Goal: Book appointment/travel/reservation

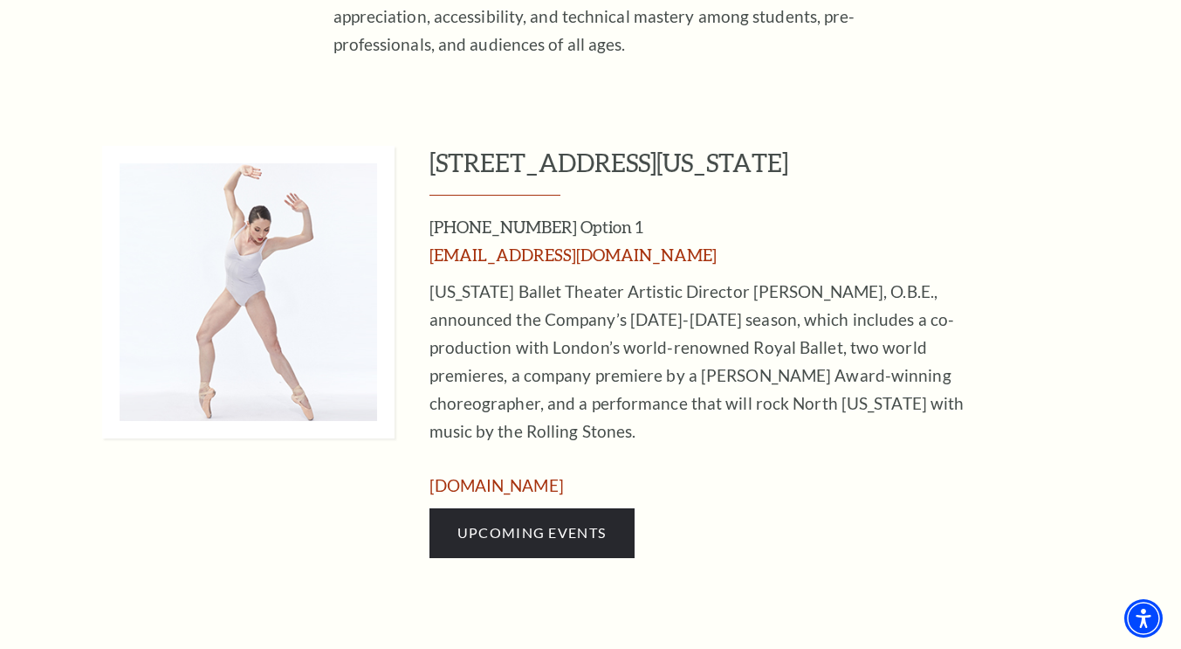
scroll to position [701, 0]
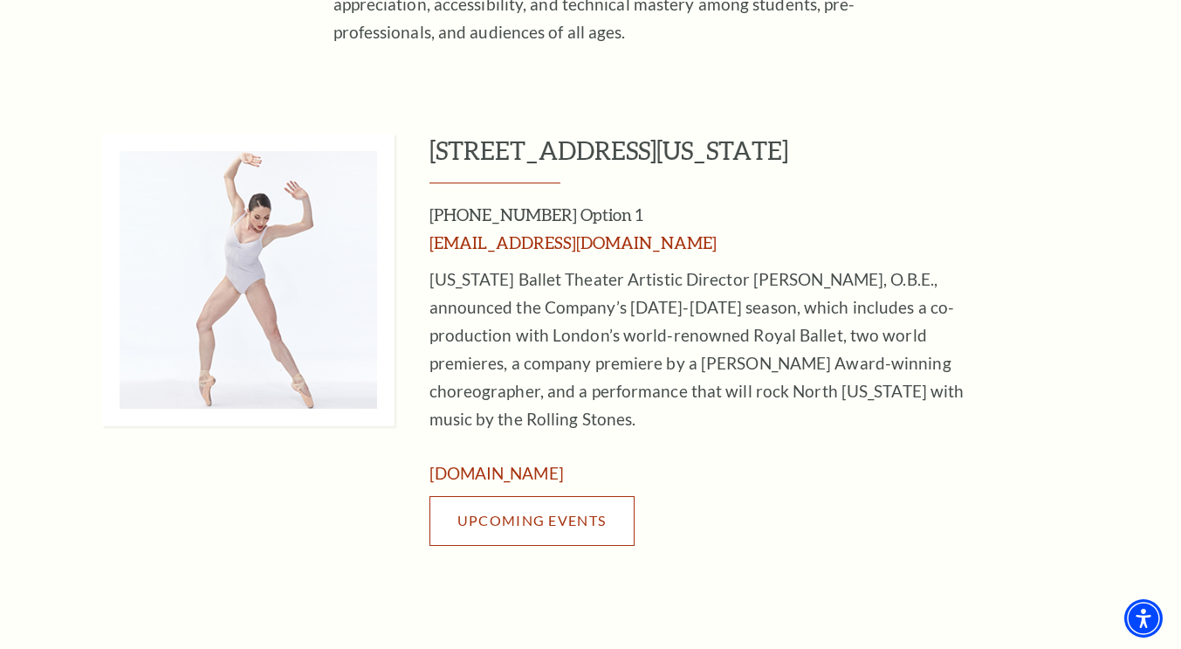
click at [583, 512] on span "Upcoming Events" at bounding box center [531, 520] width 148 height 17
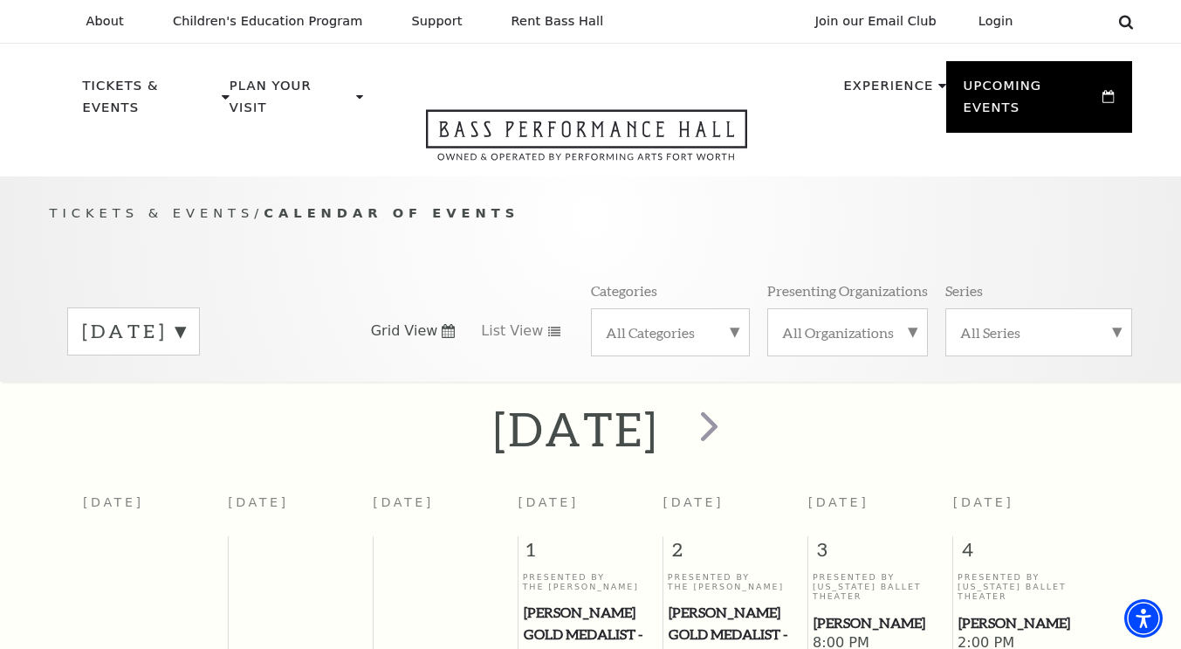
click at [1119, 20] on use at bounding box center [1125, 22] width 14 height 14
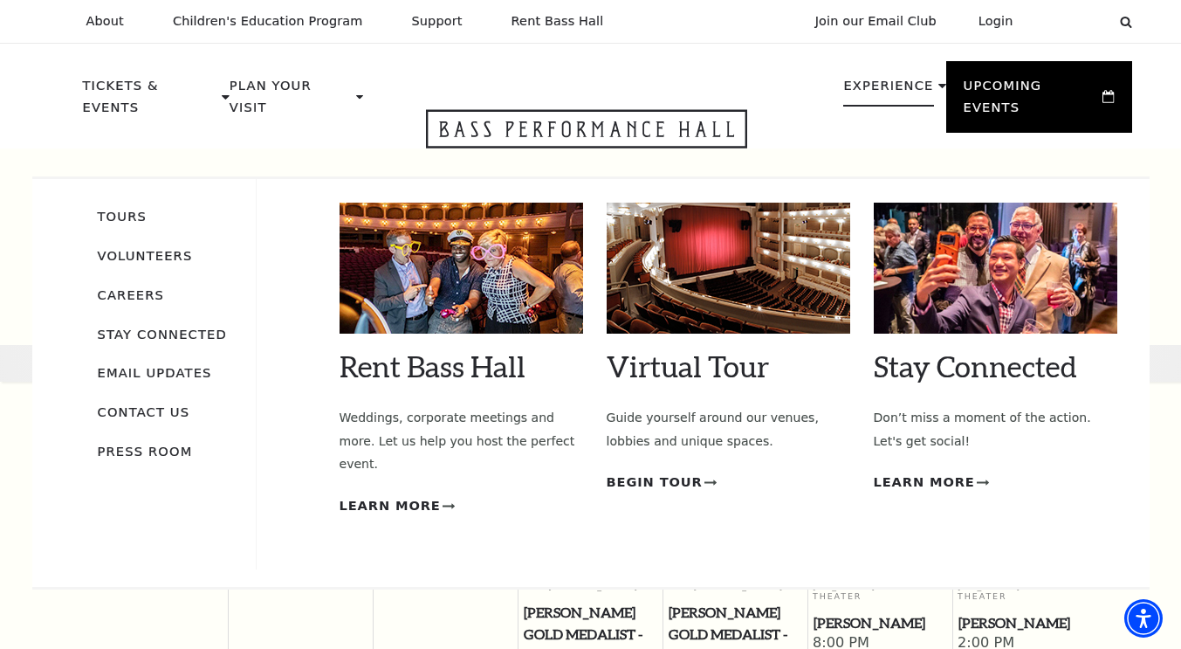
click at [924, 88] on li "Experience Tours Volunteers Careers Stay Connected Email Updates Contact Us Pre…" at bounding box center [894, 104] width 102 height 58
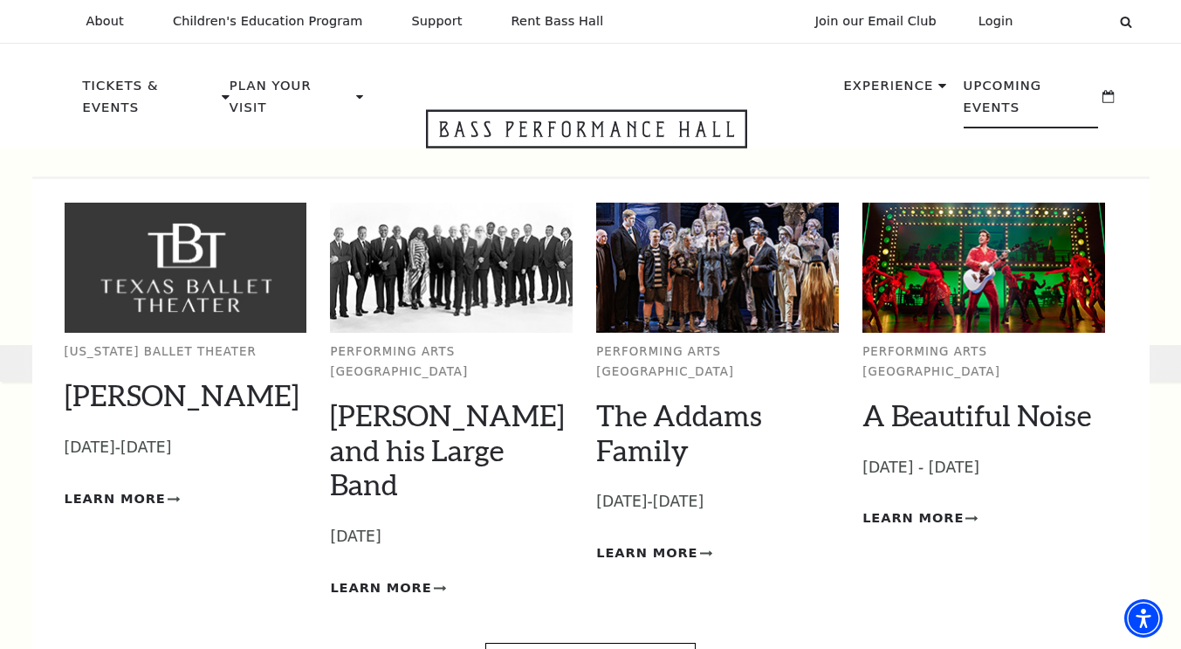
click at [1027, 85] on p "Upcoming Events" at bounding box center [1031, 101] width 135 height 53
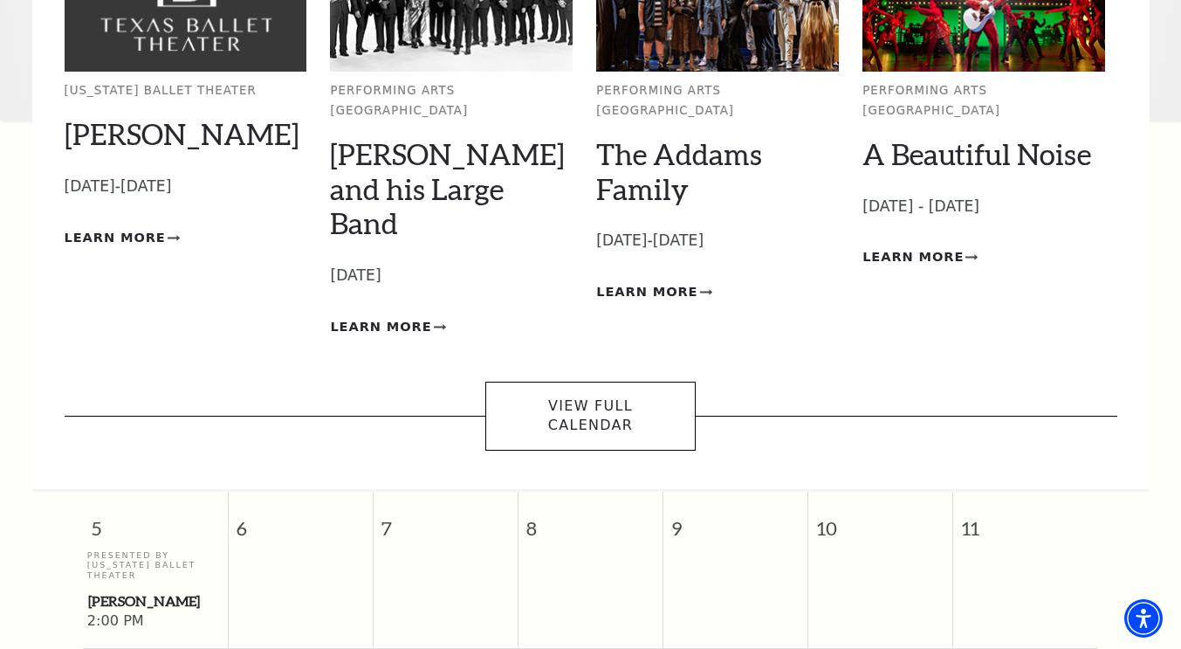
scroll to position [265, 0]
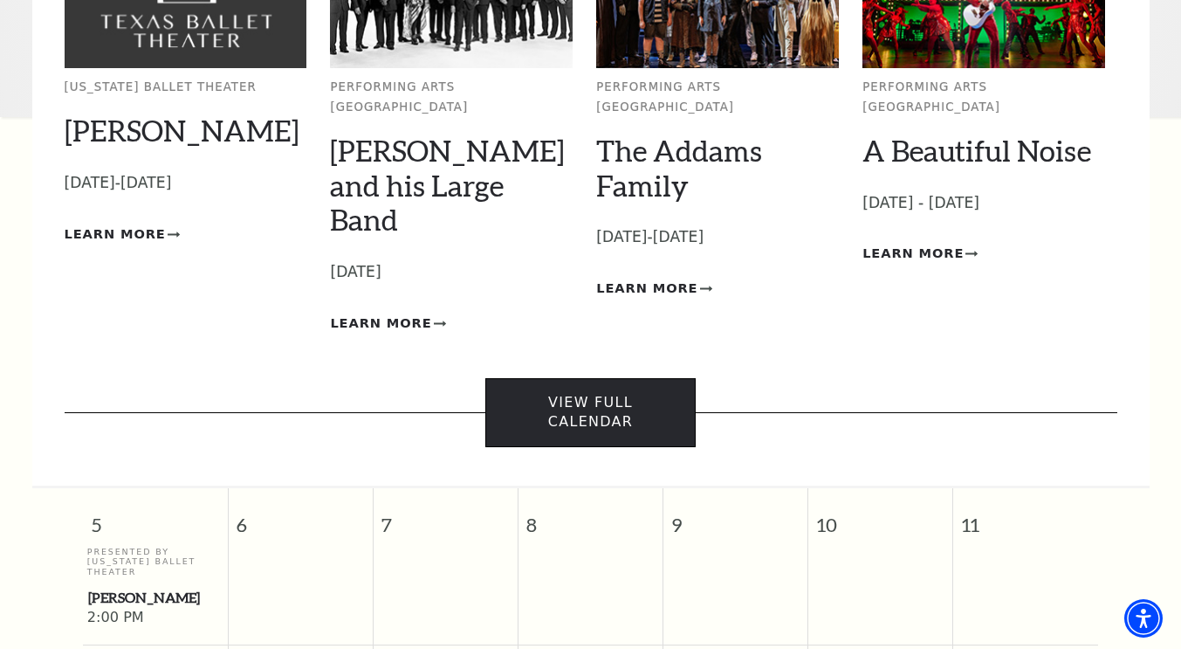
click at [635, 378] on link "View Full Calendar" at bounding box center [590, 412] width 210 height 69
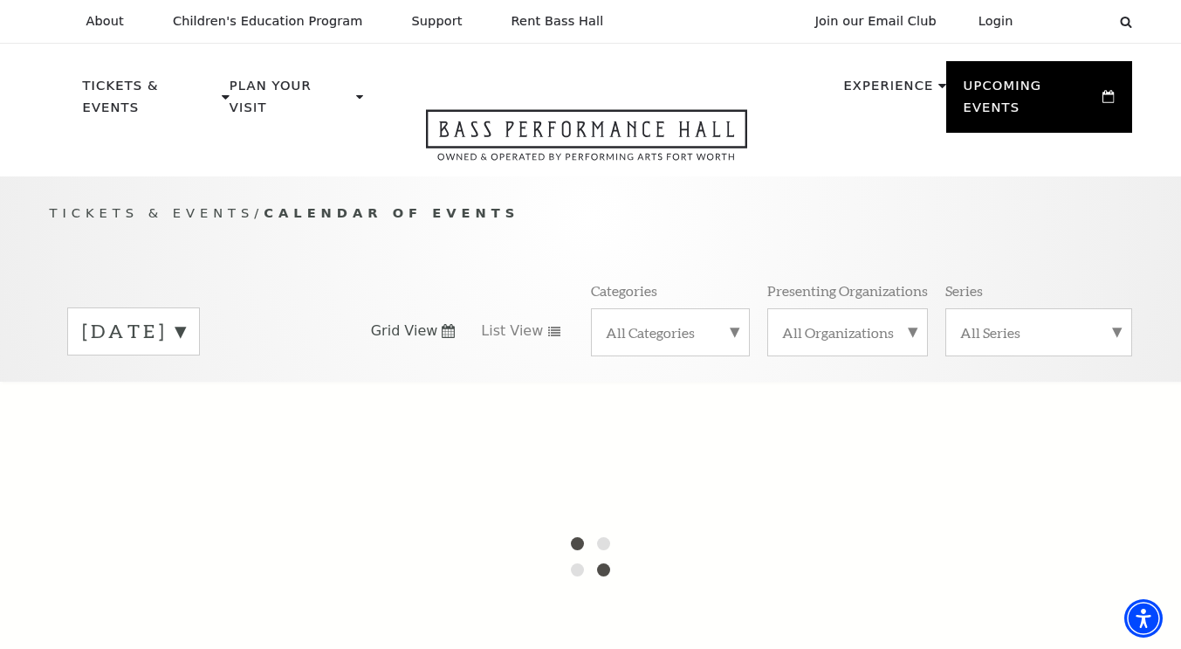
click at [185, 318] on label "October 2025" at bounding box center [133, 331] width 103 height 27
click at [192, 389] on div at bounding box center [590, 556] width 1181 height 349
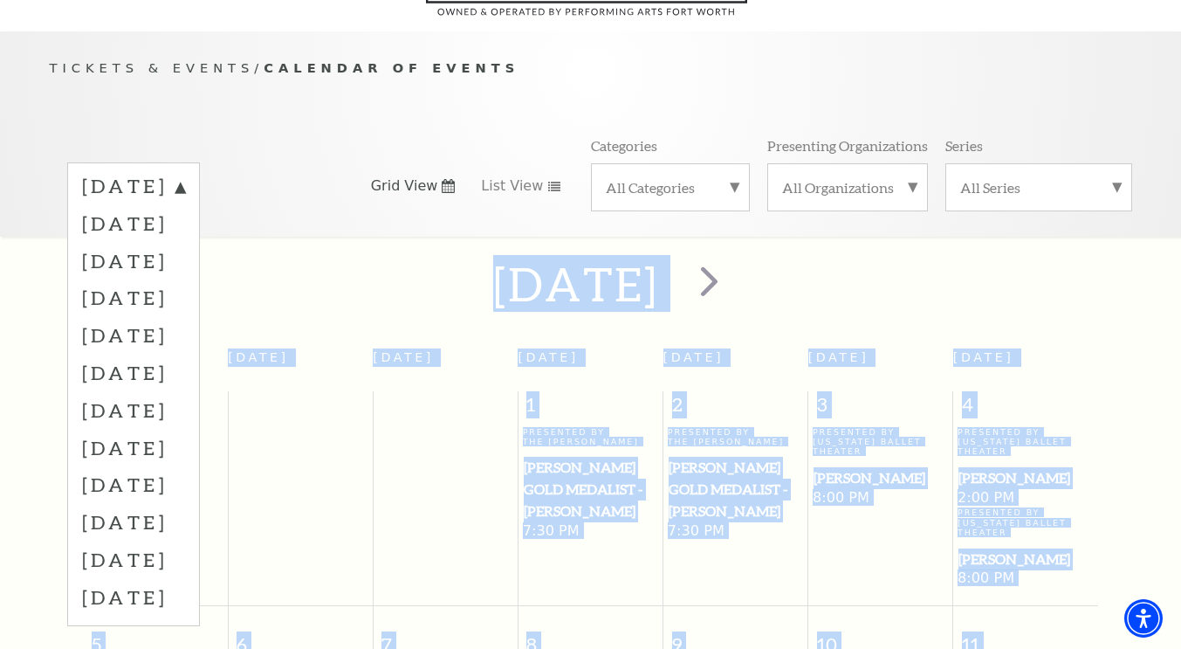
scroll to position [155, 0]
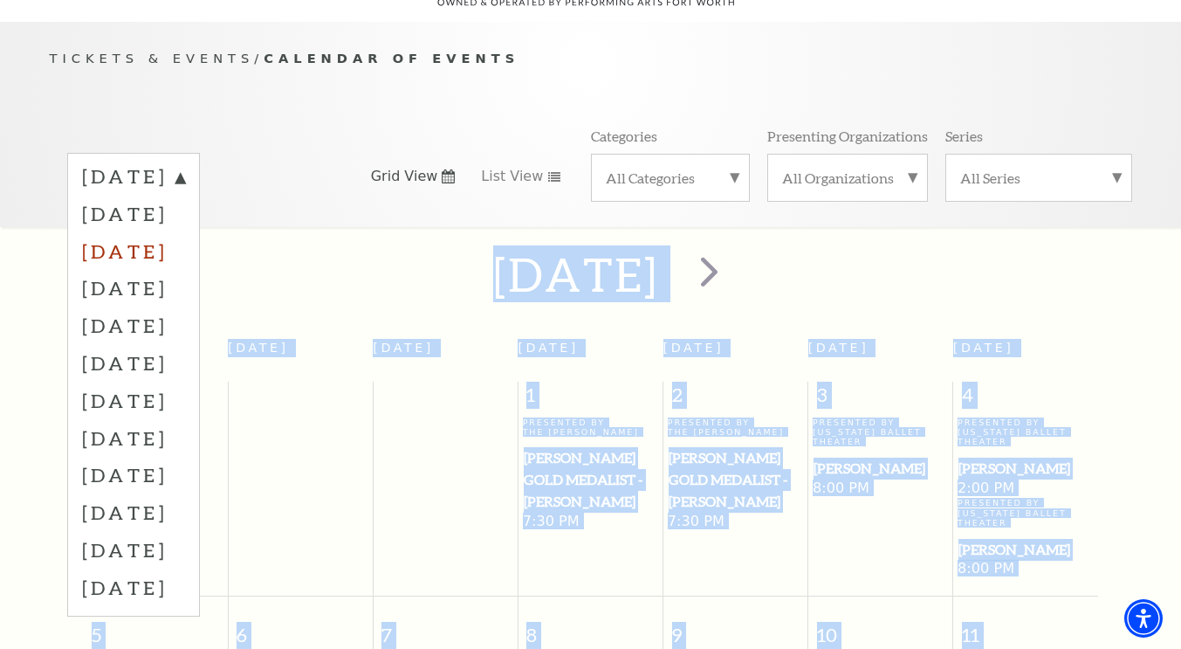
click at [182, 232] on label "December 2025" at bounding box center [133, 251] width 103 height 38
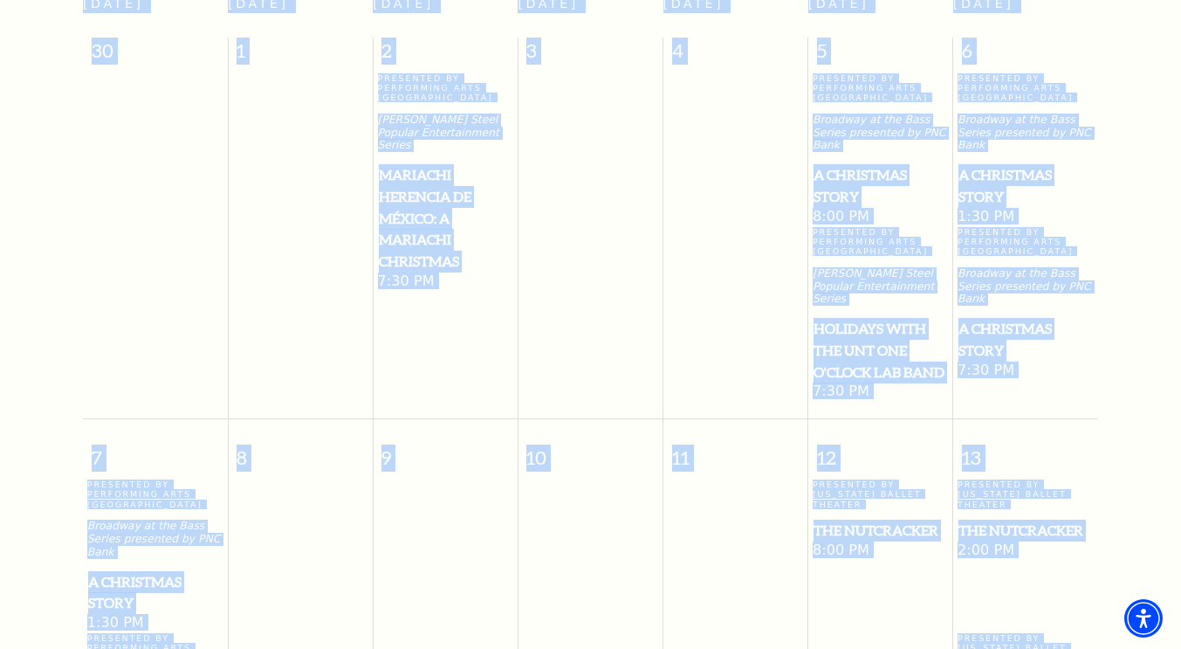
scroll to position [498, 0]
